Goal: Transaction & Acquisition: Purchase product/service

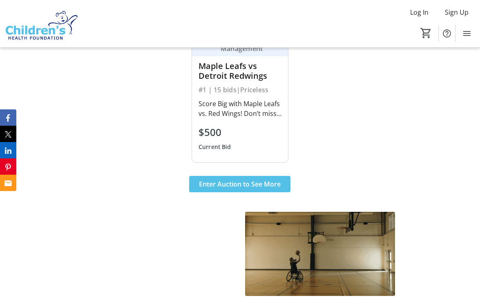
scroll to position [465, 0]
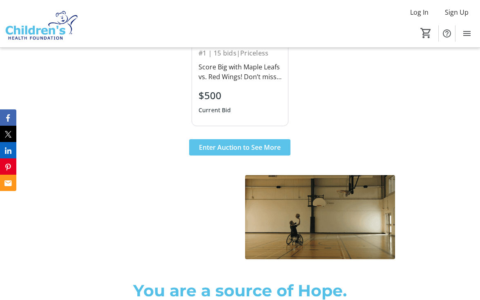
click at [235, 152] on span "Enter Auction to See More" at bounding box center [240, 147] width 82 height 10
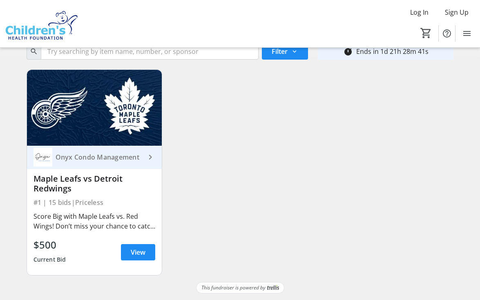
scroll to position [62, 0]
click at [140, 250] on span "View" at bounding box center [138, 252] width 15 height 10
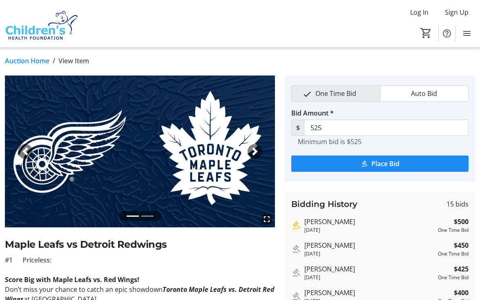
scroll to position [9, 0]
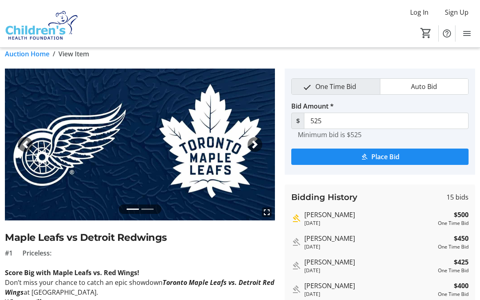
click at [251, 145] on span "button" at bounding box center [255, 144] width 8 height 8
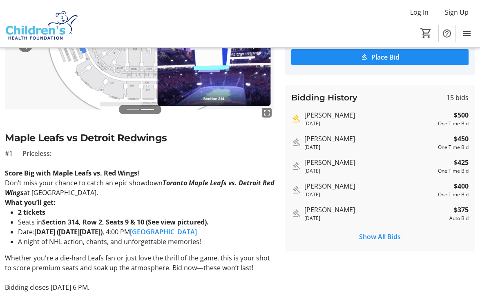
scroll to position [110, 0]
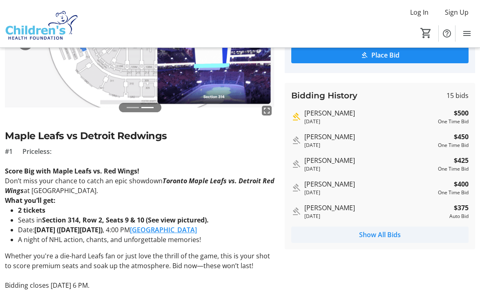
click at [367, 238] on span "Show All Bids" at bounding box center [380, 235] width 42 height 10
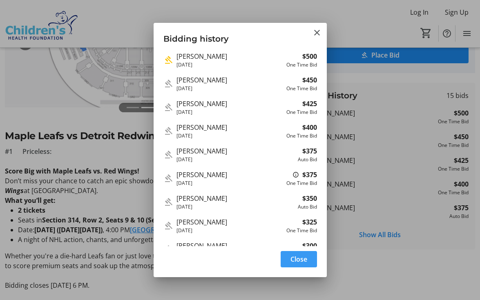
scroll to position [0, 0]
click at [315, 32] on mat-icon "Close" at bounding box center [317, 33] width 10 height 10
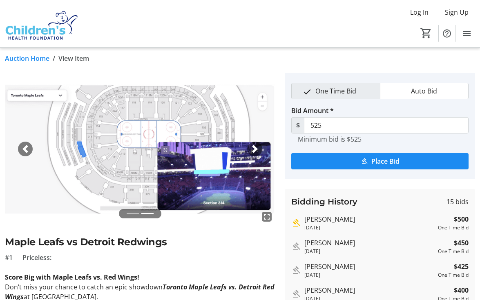
scroll to position [4, 0]
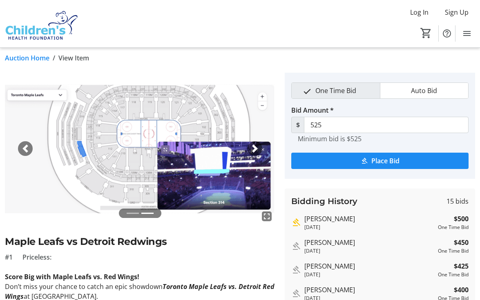
click at [220, 179] on img at bounding box center [140, 149] width 270 height 152
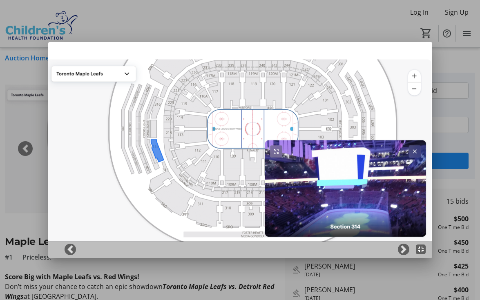
scroll to position [0, 0]
click at [220, 179] on img at bounding box center [240, 150] width 384 height 216
click at [403, 247] on span at bounding box center [403, 249] width 8 height 8
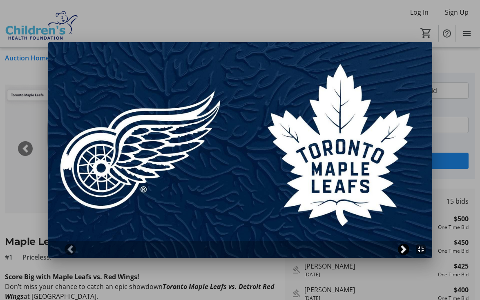
click at [403, 247] on span at bounding box center [403, 249] width 8 height 8
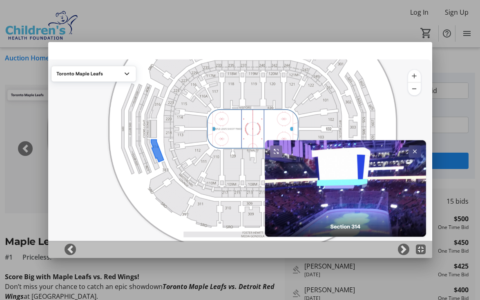
click at [381, 22] on div at bounding box center [240, 150] width 480 height 300
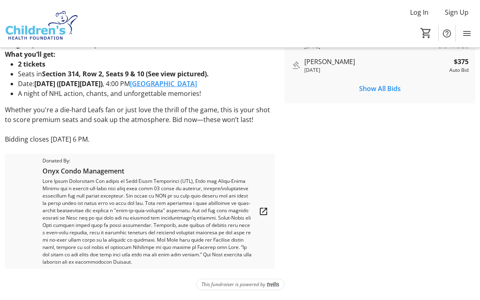
scroll to position [263, 0]
drag, startPoint x: 30, startPoint y: 133, endPoint x: 145, endPoint y: 136, distance: 115.2
click at [145, 136] on p "Bidding closes [DATE] 6 PM." at bounding box center [140, 139] width 270 height 10
copy p "closes [DATE] 6 PM."
click at [140, 134] on p "Bidding closes [DATE] 6 PM." at bounding box center [140, 139] width 270 height 10
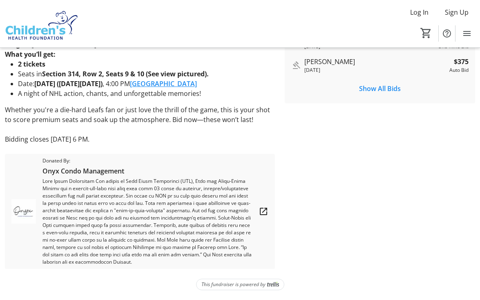
drag, startPoint x: 140, startPoint y: 134, endPoint x: 30, endPoint y: 135, distance: 109.8
click at [30, 135] on p "Bidding closes [DATE] 6 PM." at bounding box center [140, 139] width 270 height 10
